Goal: Task Accomplishment & Management: Complete application form

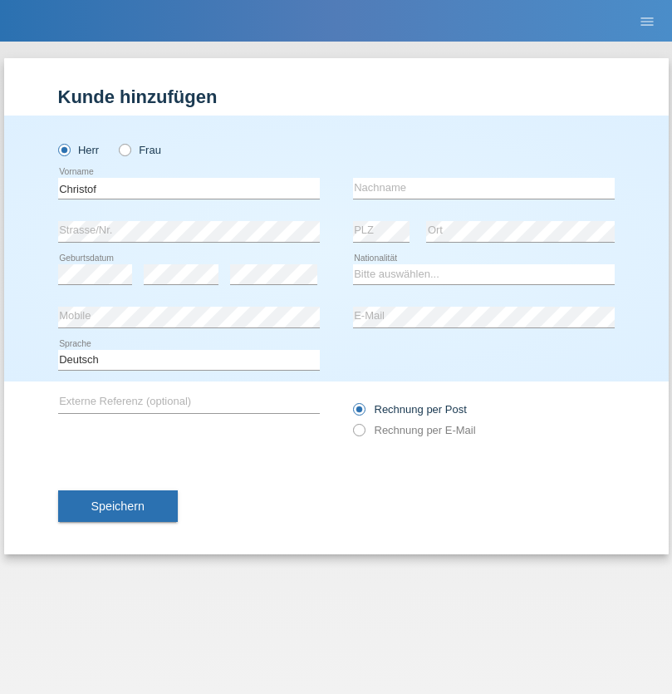
type input "Christof"
click at [483, 188] on input "text" at bounding box center [484, 188] width 262 height 21
type input "[PERSON_NAME]"
select select "CH"
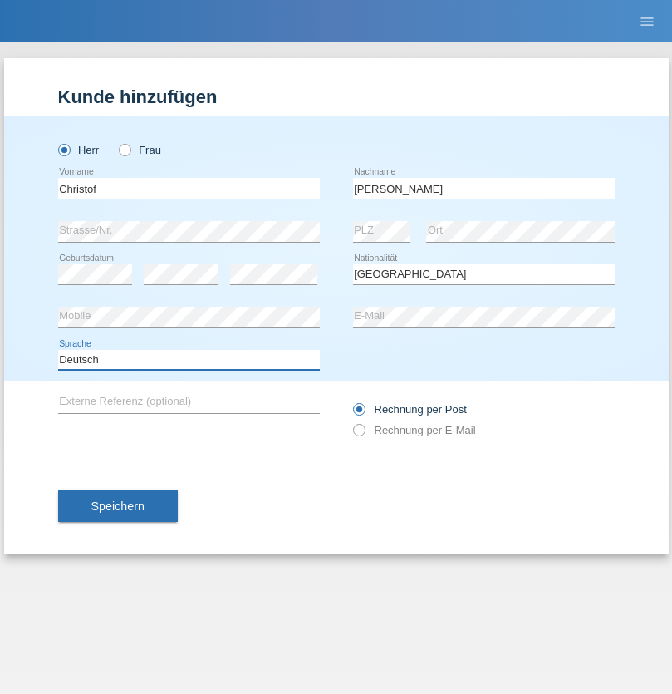
select select "en"
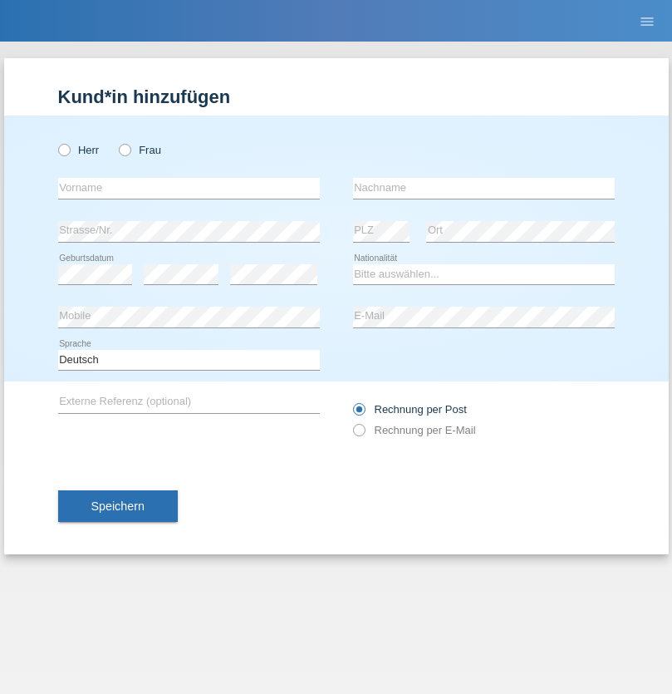
radio input "true"
click at [189, 188] on input "text" at bounding box center [189, 188] width 262 height 21
type input "Qashqo"
click at [483, 188] on input "text" at bounding box center [484, 188] width 262 height 21
type input "hassan"
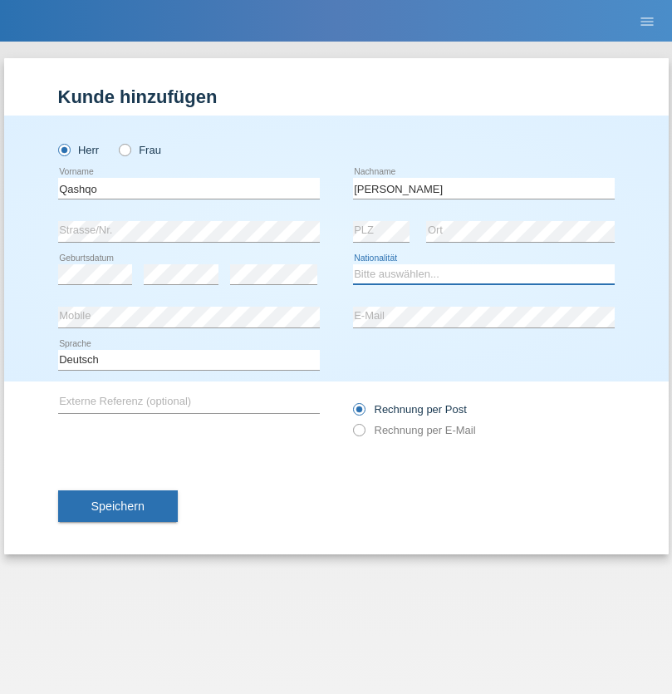
select select "CH"
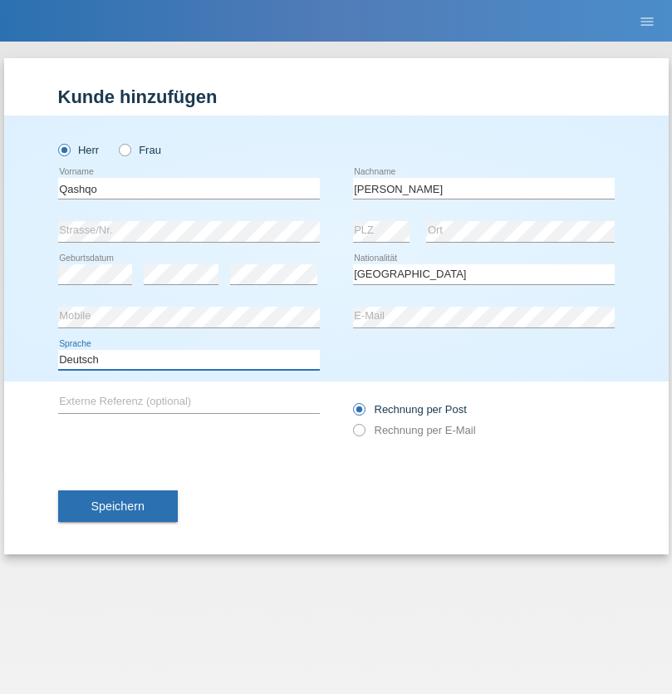
select select "en"
